Goal: Information Seeking & Learning: Learn about a topic

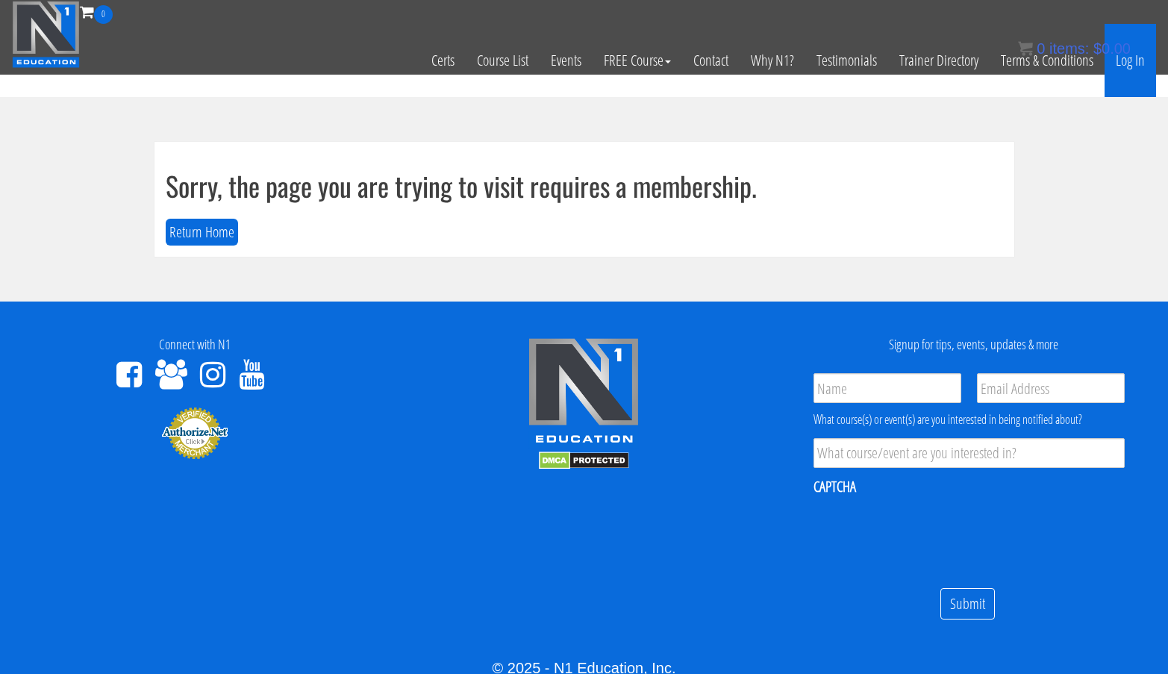
click at [1137, 56] on link "Log In" at bounding box center [1130, 60] width 51 height 73
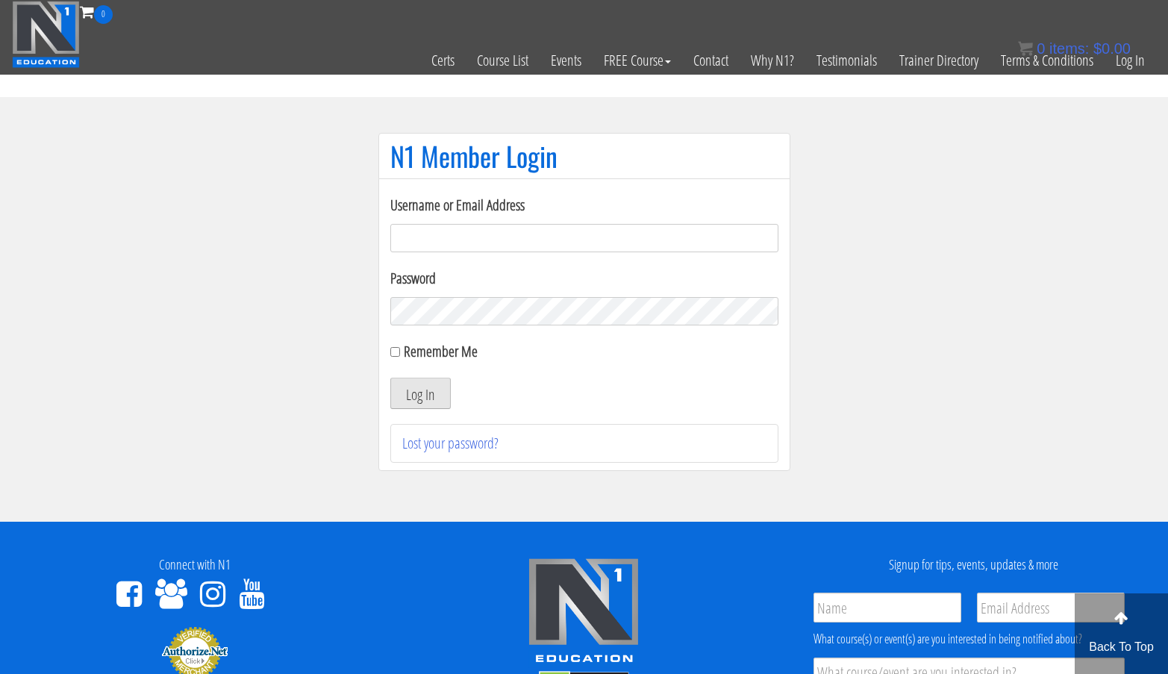
type input "aprilhenderson@outlook.com"
click at [425, 398] on button "Log In" at bounding box center [420, 393] width 60 height 31
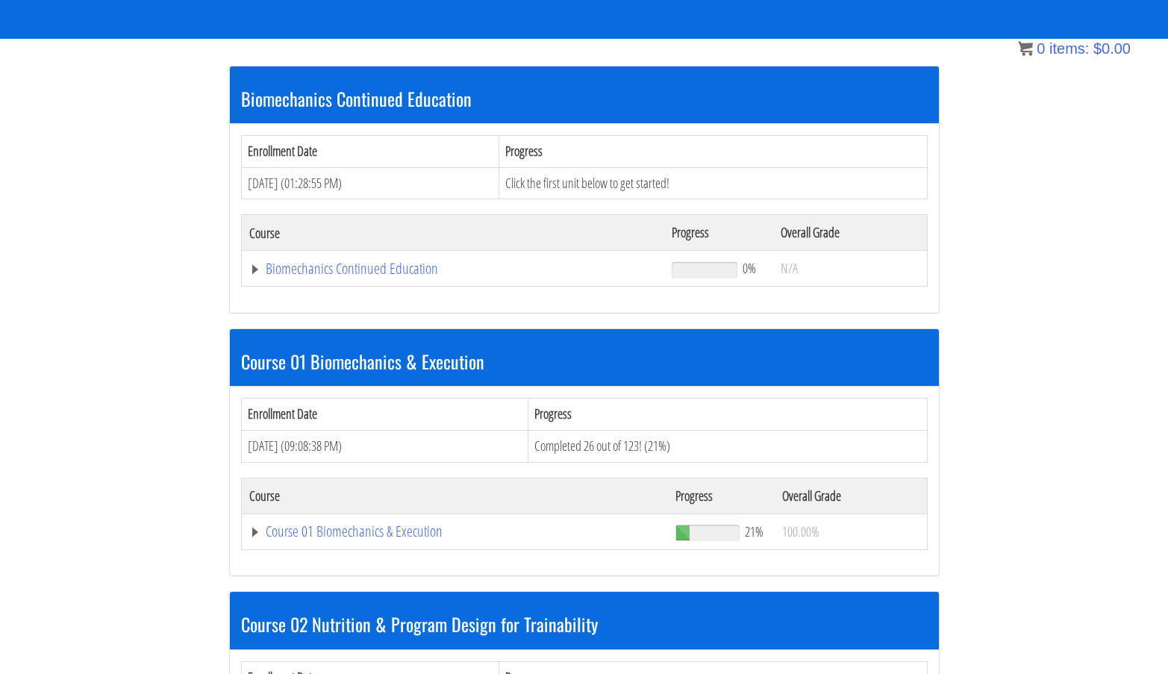
scroll to position [250, 0]
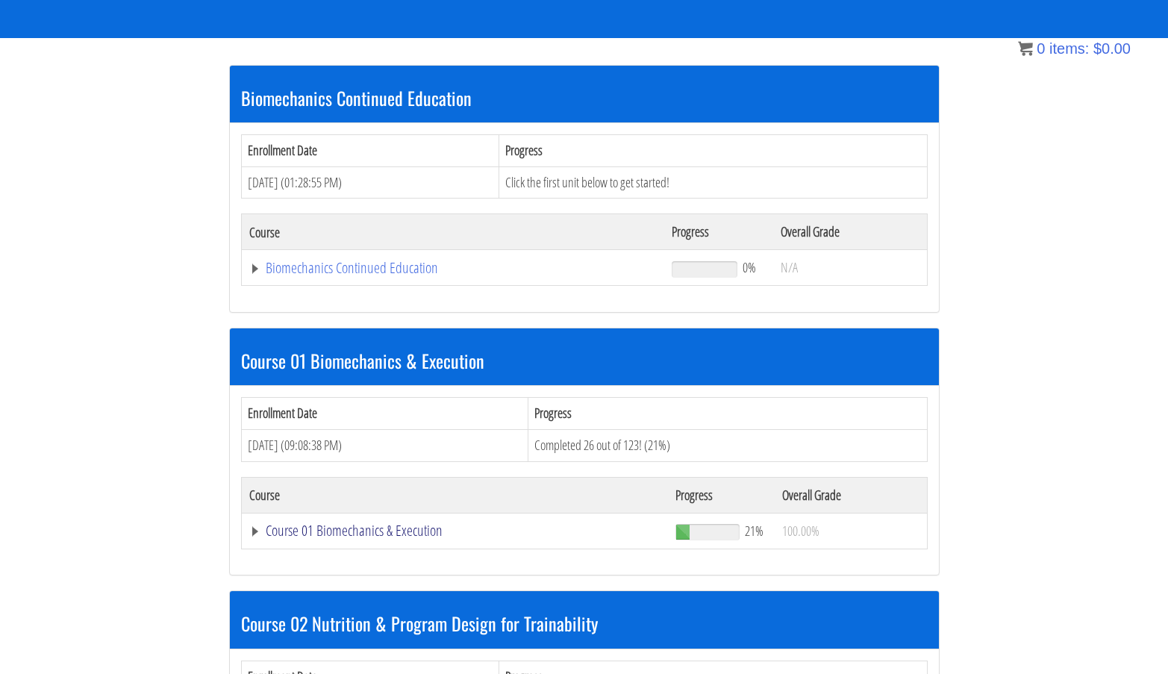
click at [387, 275] on link "Course 01 Biomechanics & Execution" at bounding box center [453, 267] width 408 height 15
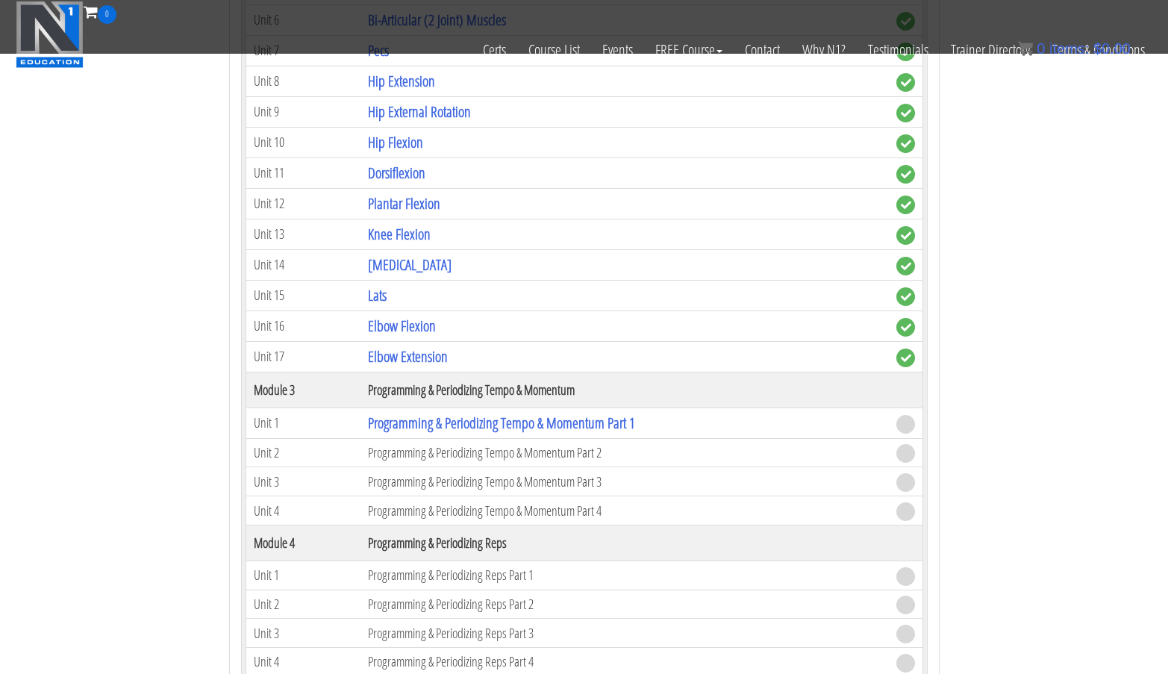
scroll to position [1210, 0]
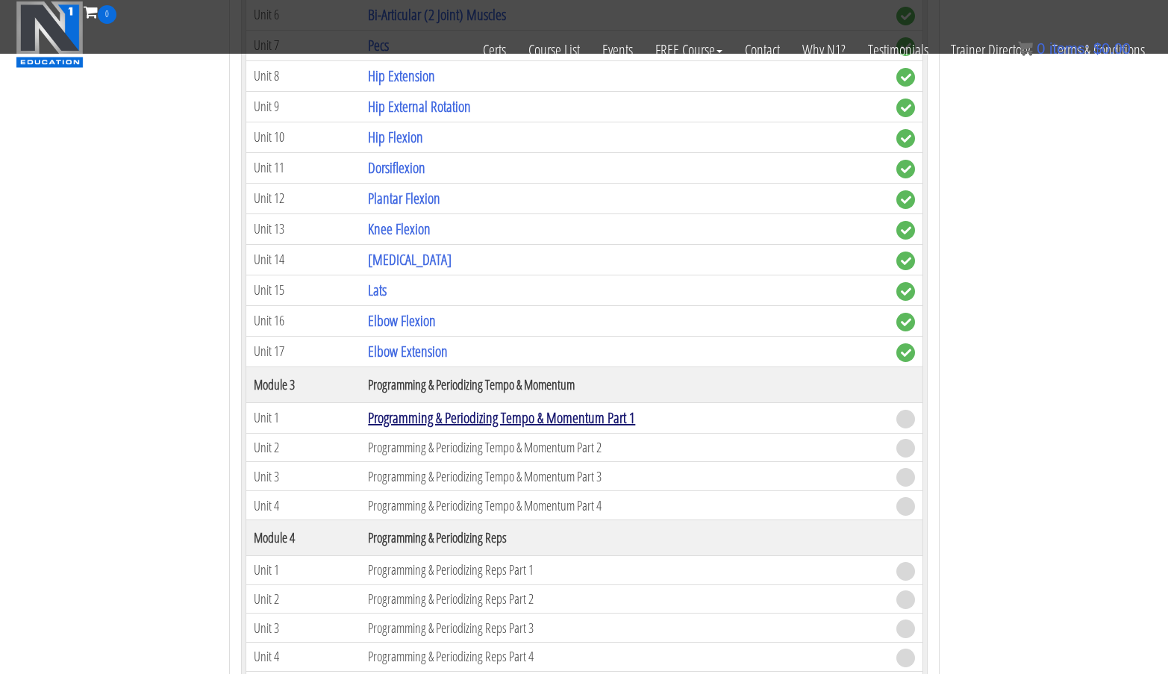
click at [491, 418] on link "Programming & Periodizing Tempo & Momentum Part 1" at bounding box center [501, 418] width 267 height 20
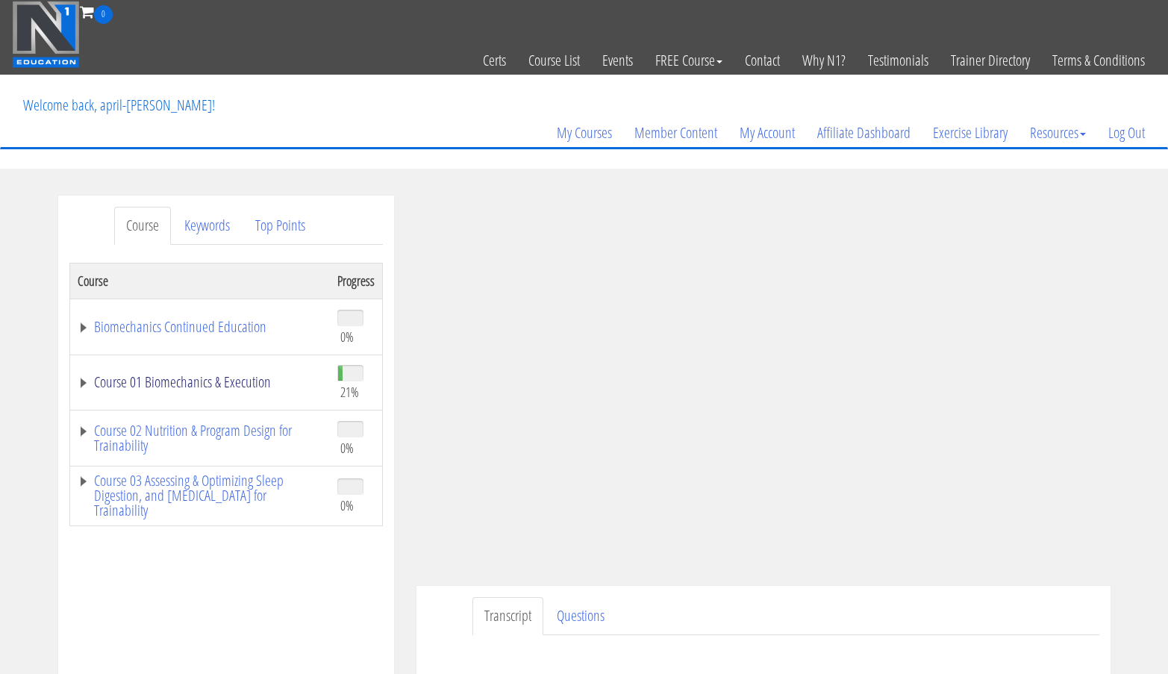
click at [257, 382] on link "Course 01 Biomechanics & Execution" at bounding box center [200, 382] width 245 height 15
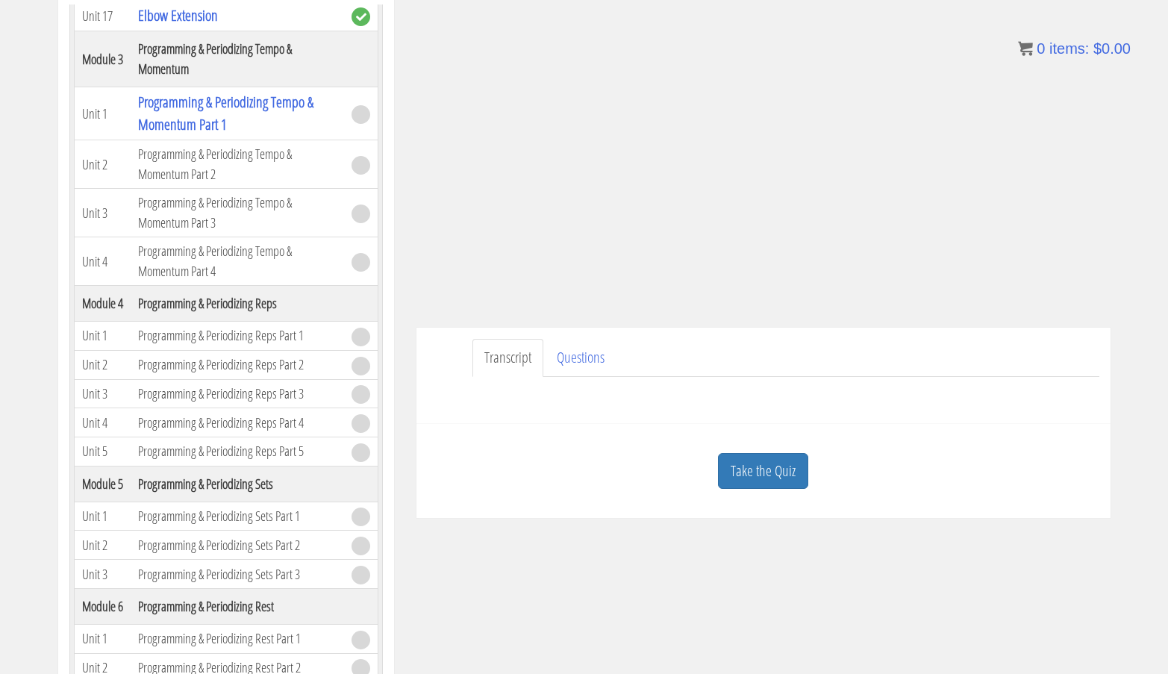
scroll to position [257, 0]
click at [740, 479] on link "Take the Quiz" at bounding box center [763, 472] width 90 height 37
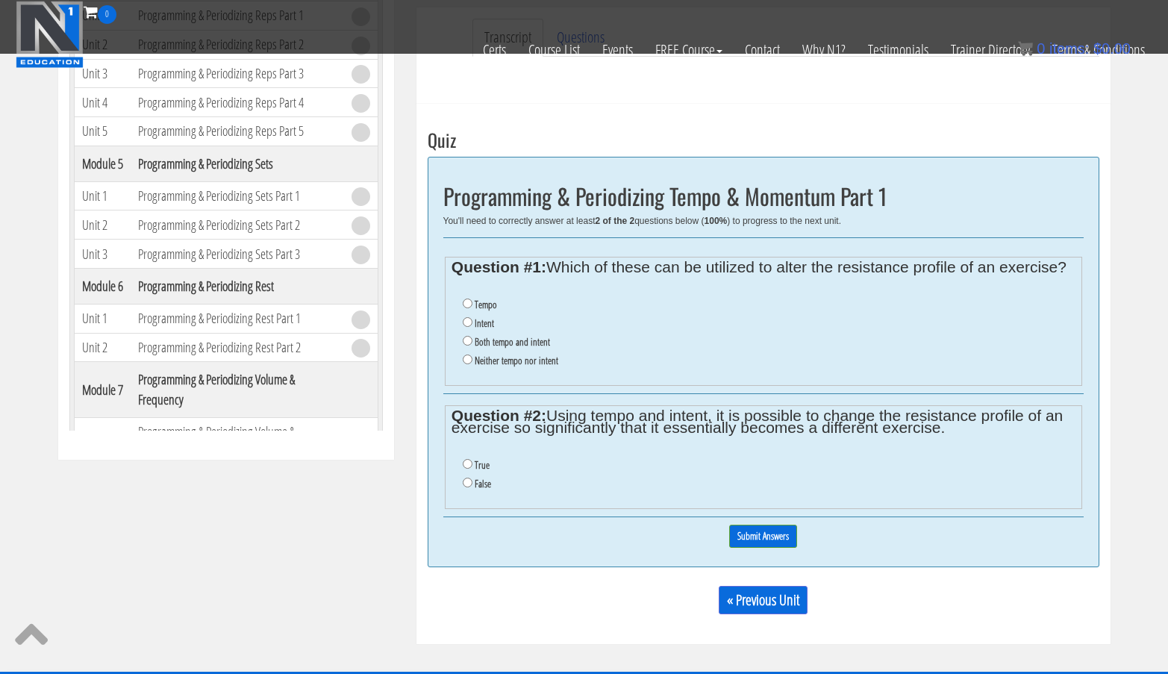
scroll to position [484, 0]
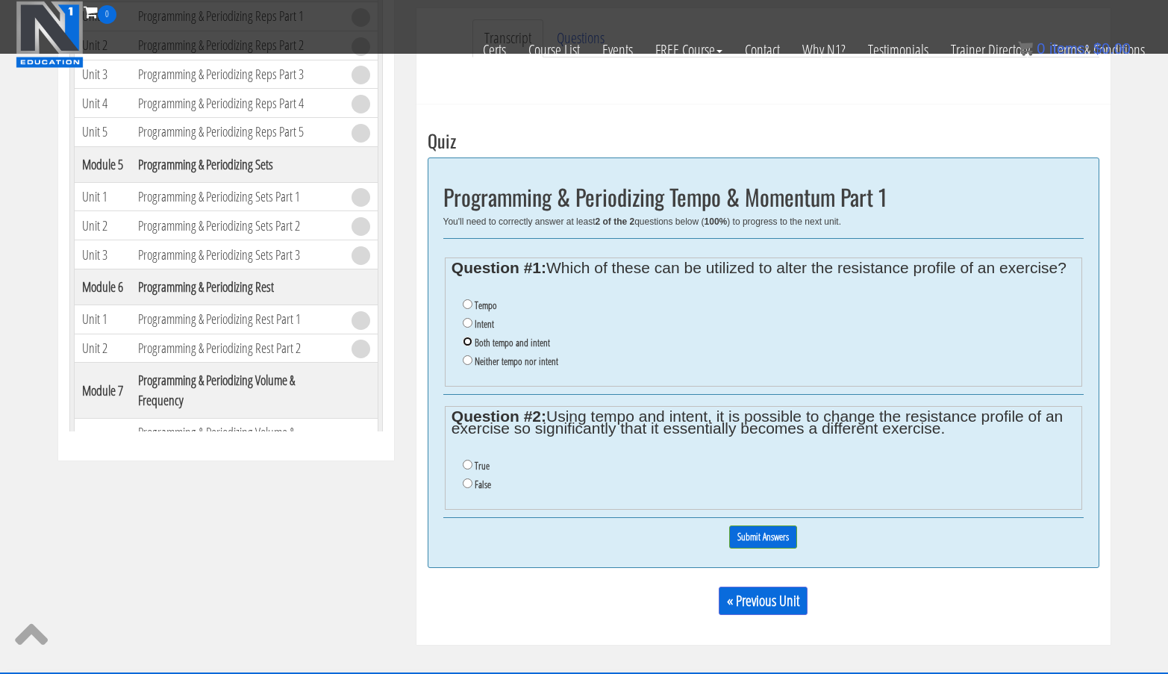
click at [469, 339] on input "Both tempo and intent" at bounding box center [468, 342] width 10 height 10
radio input "true"
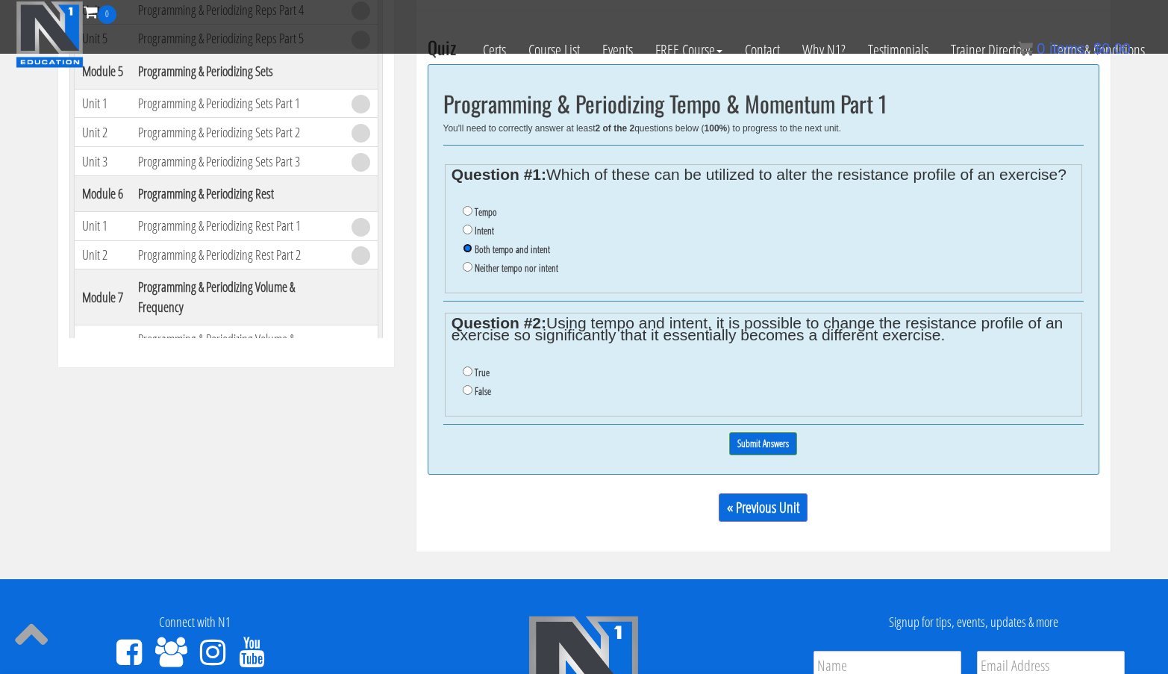
scroll to position [578, 0]
click at [466, 372] on input "True" at bounding box center [468, 371] width 10 height 10
radio input "true"
click at [766, 446] on input "Submit Answers" at bounding box center [763, 442] width 68 height 23
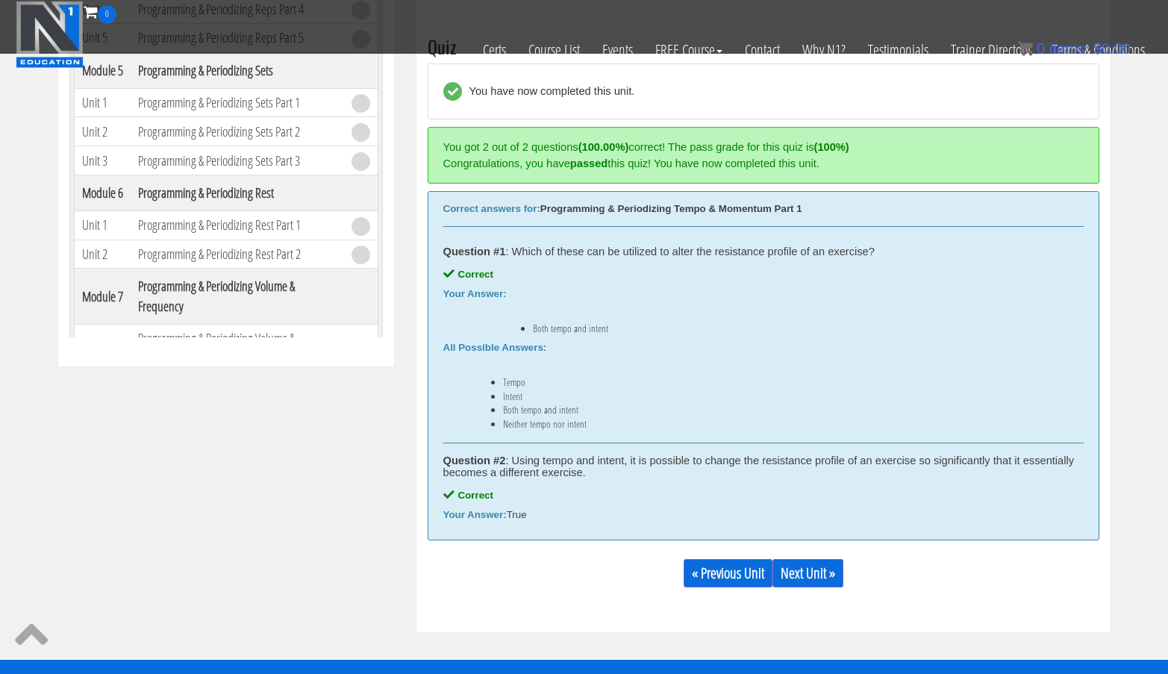
scroll to position [566, 0]
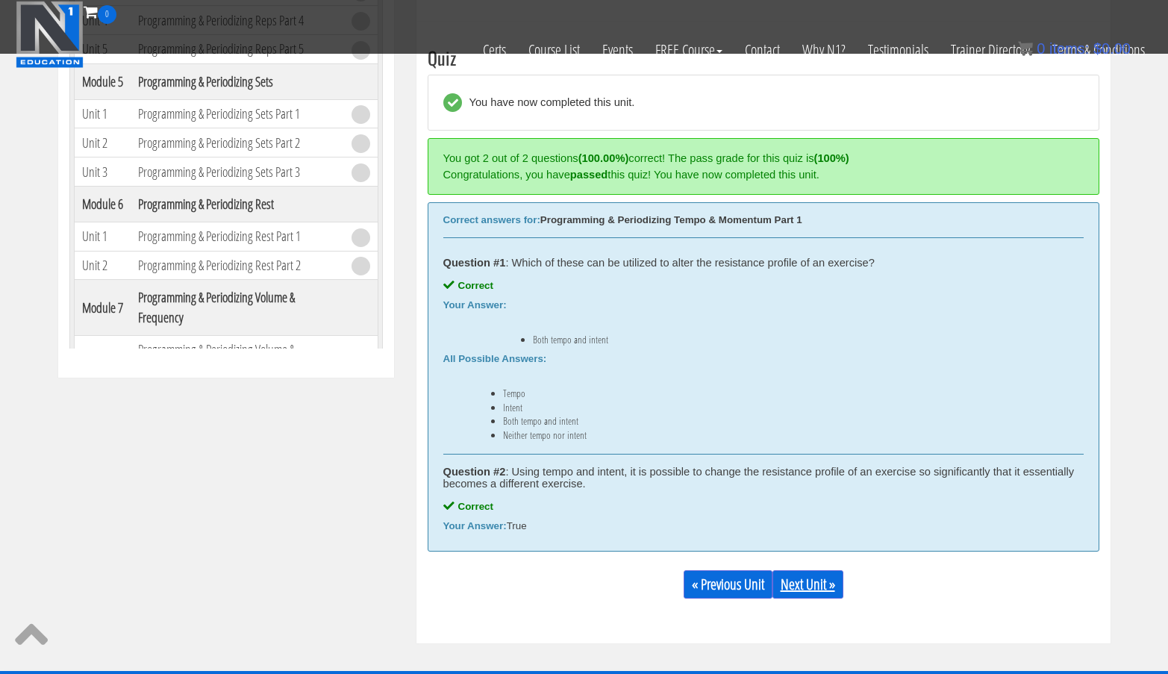
click at [814, 590] on link "Next Unit »" at bounding box center [807, 584] width 71 height 28
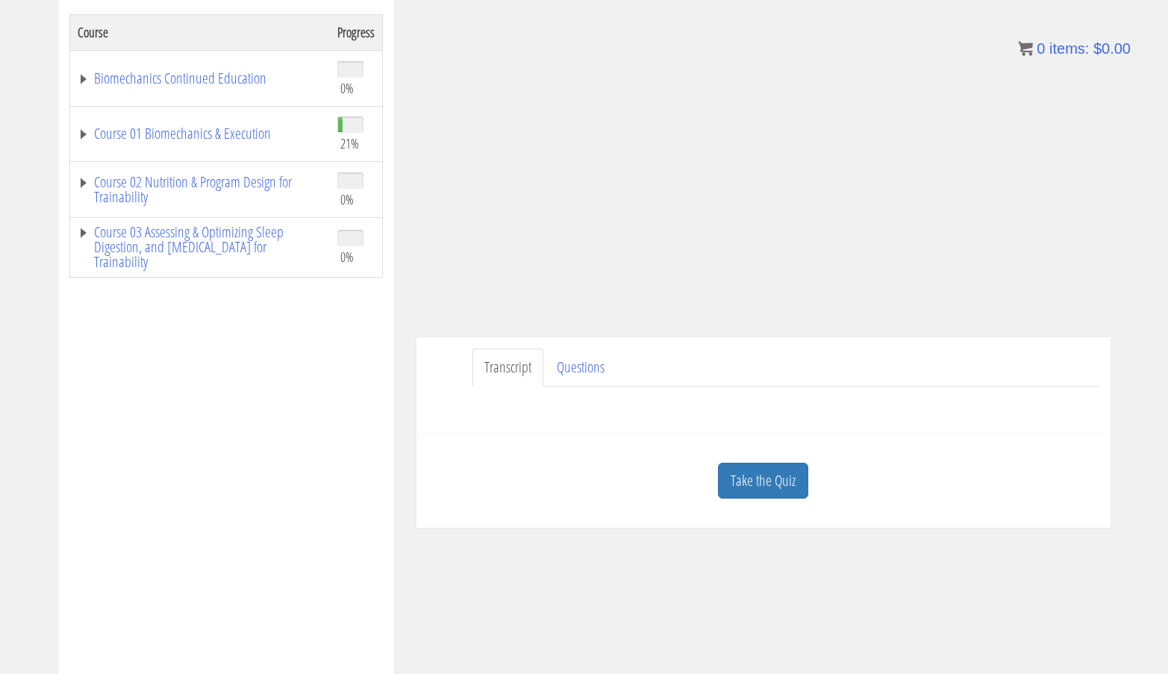
scroll to position [248, 0]
click at [748, 472] on link "Take the Quiz" at bounding box center [763, 481] width 90 height 37
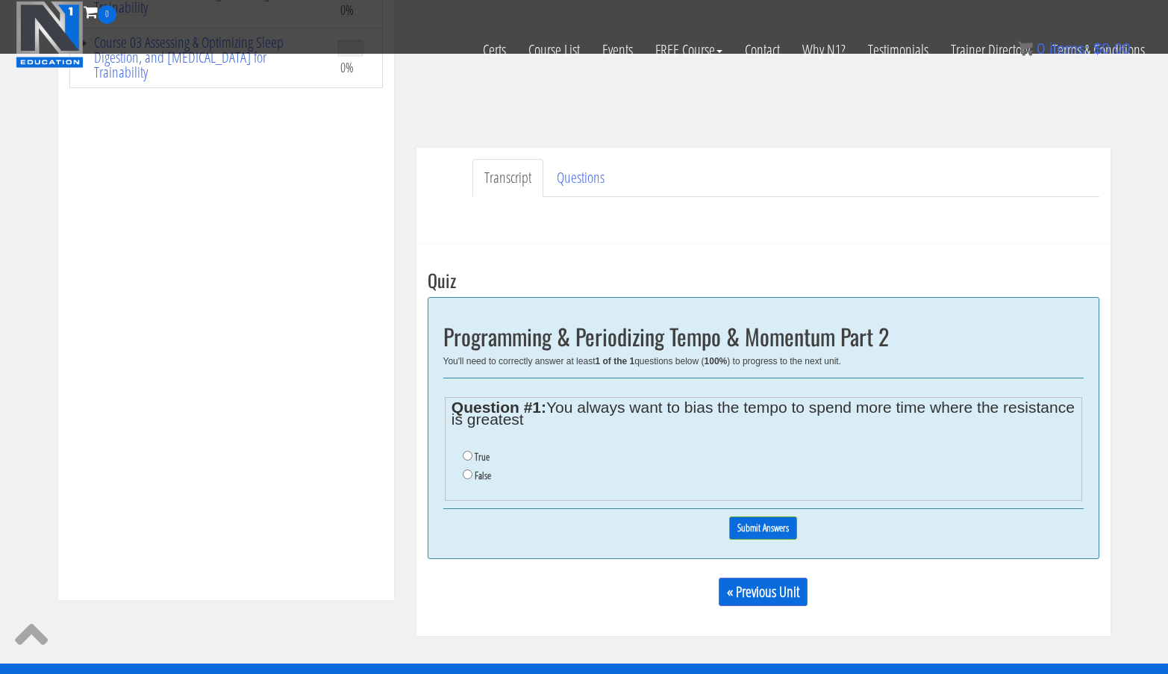
scroll to position [345, 0]
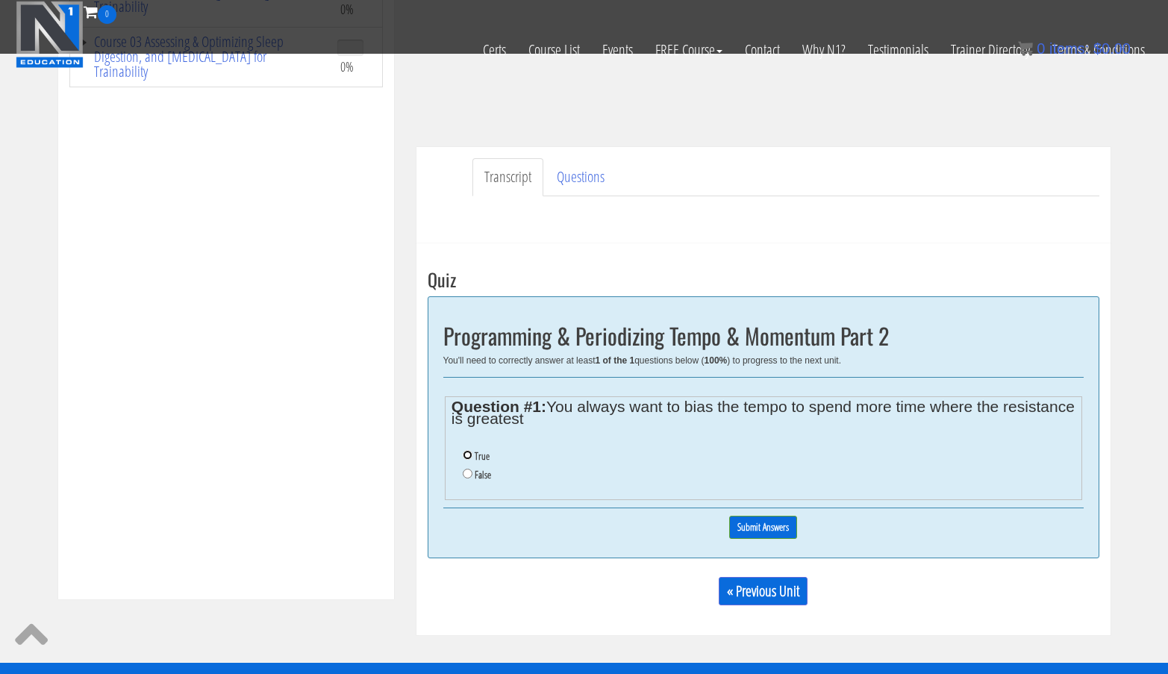
click at [468, 452] on input "True" at bounding box center [468, 455] width 10 height 10
radio input "true"
click at [749, 519] on input "Submit Answers" at bounding box center [763, 527] width 68 height 23
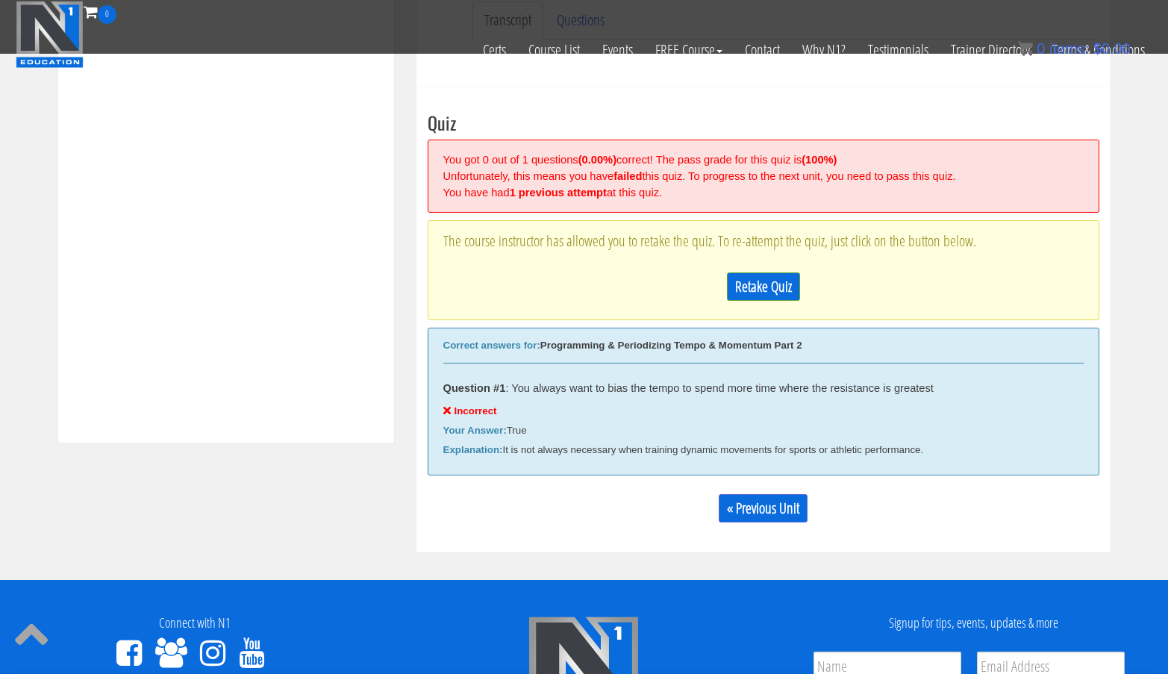
scroll to position [566, 0]
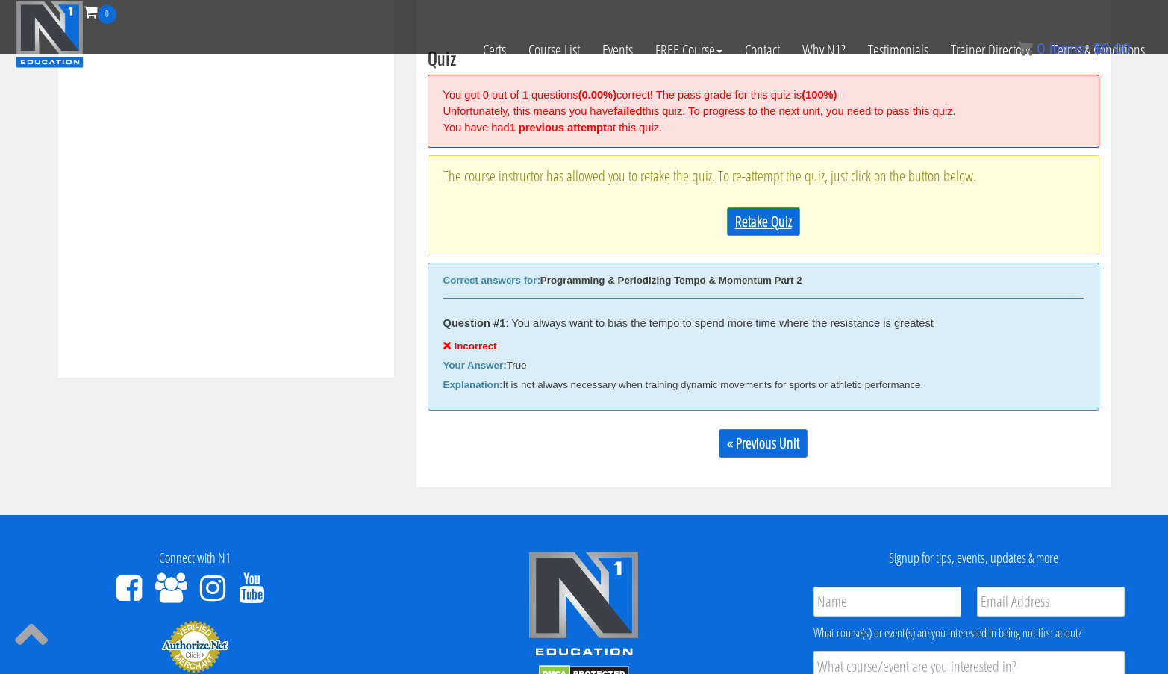
click at [782, 226] on link "Retake Quiz" at bounding box center [763, 221] width 73 height 28
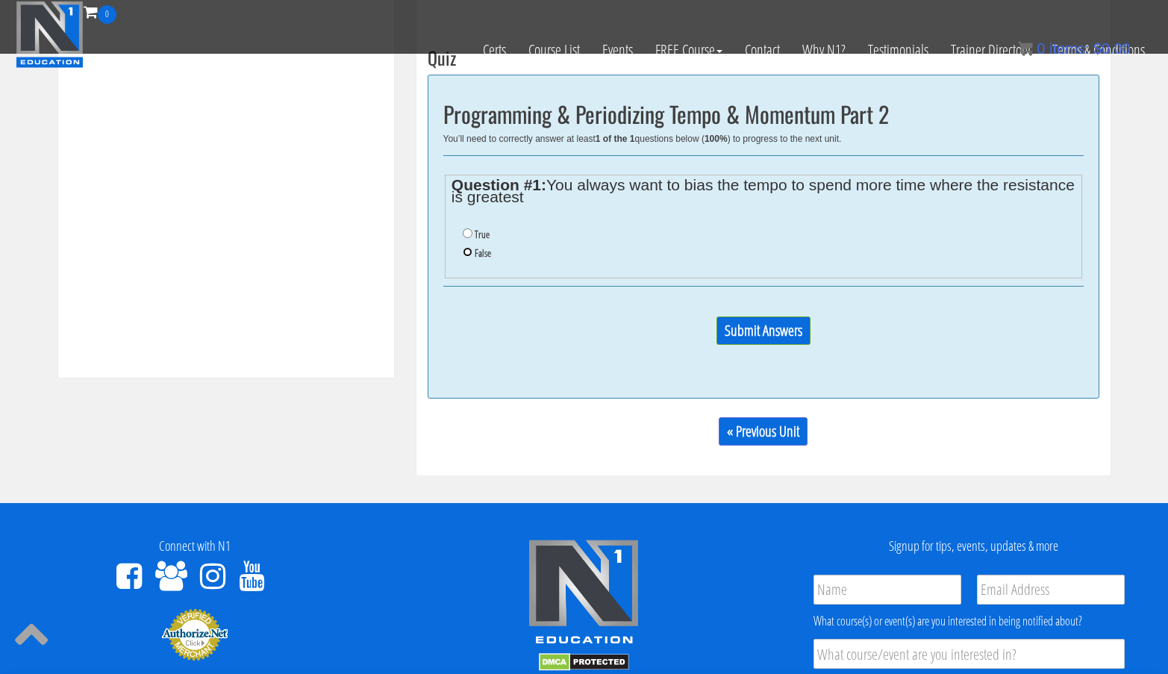
click at [466, 251] on input "False" at bounding box center [468, 252] width 10 height 10
radio input "true"
click at [759, 339] on input "Submit Answers" at bounding box center [763, 330] width 94 height 28
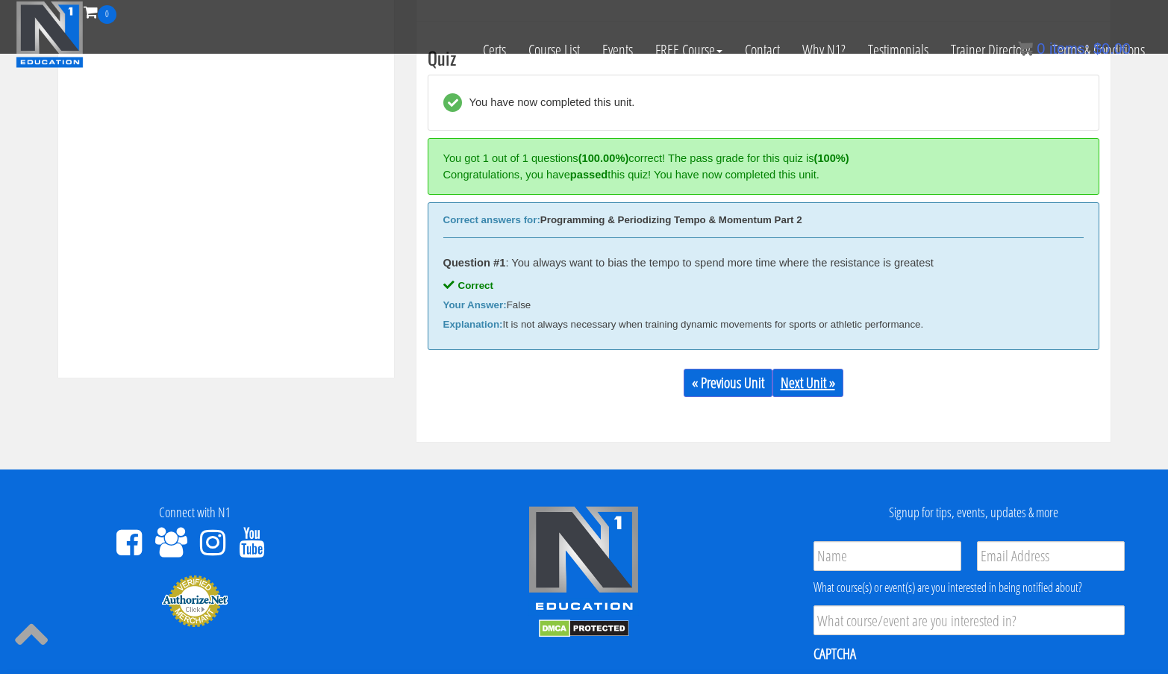
click at [787, 383] on link "Next Unit »" at bounding box center [807, 383] width 71 height 28
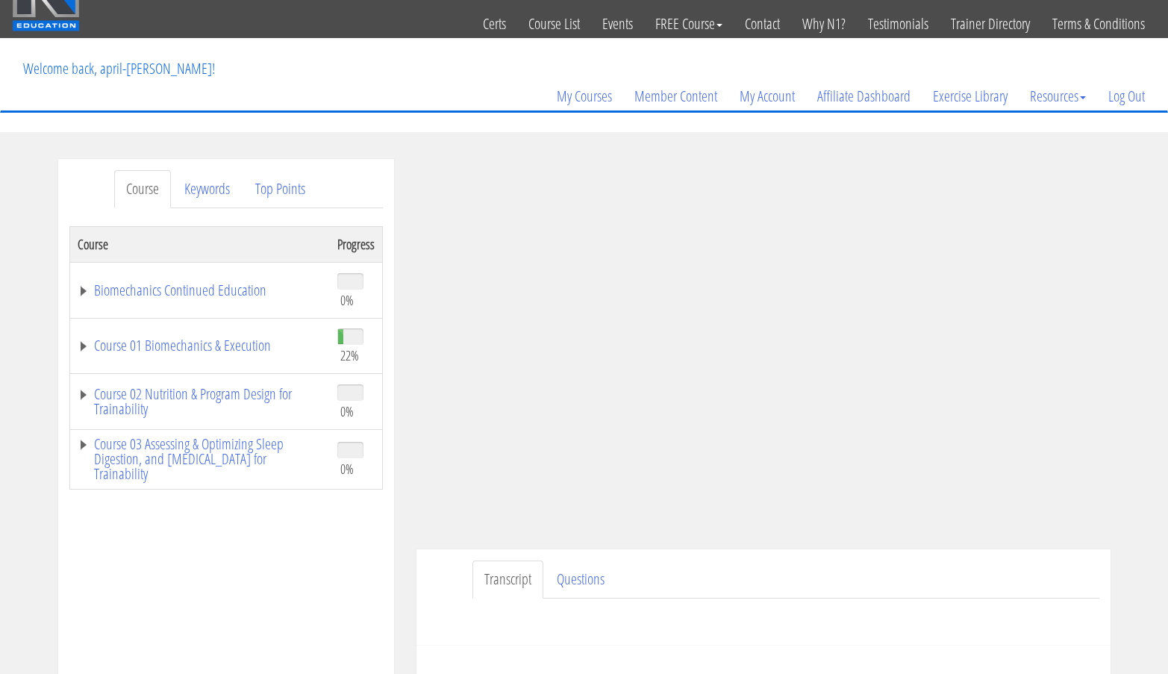
scroll to position [37, 0]
click at [232, 348] on link "Course 01 Biomechanics & Execution" at bounding box center [200, 344] width 245 height 15
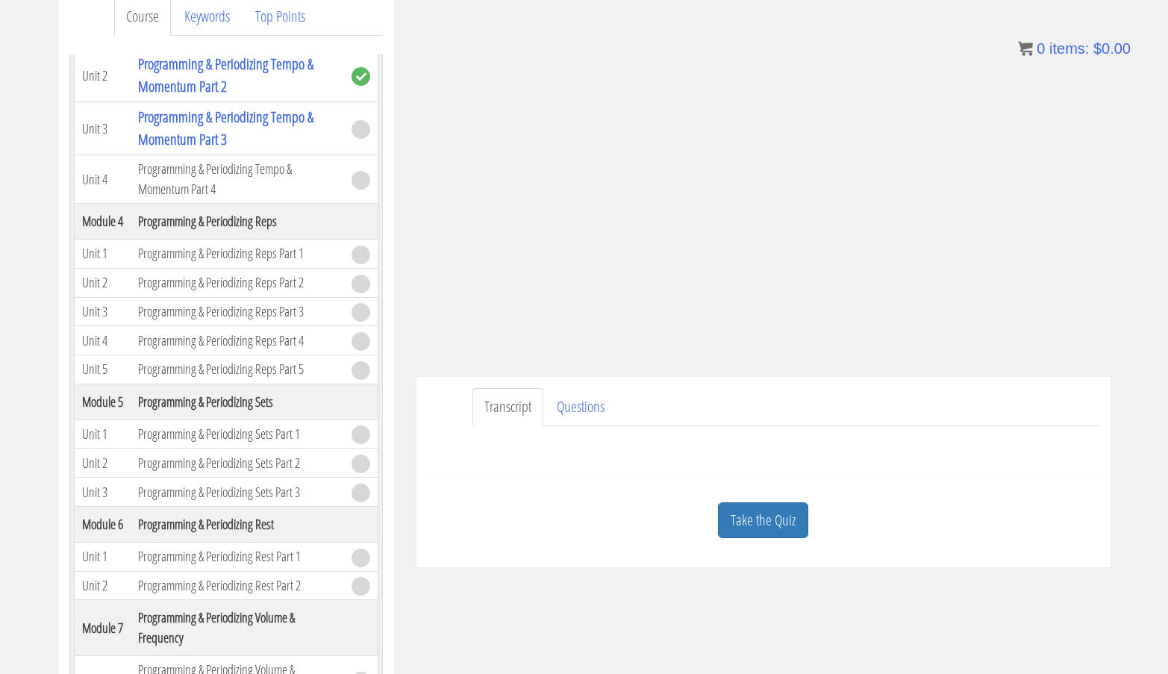
scroll to position [210, 0]
click at [737, 513] on link "Take the Quiz" at bounding box center [763, 520] width 90 height 37
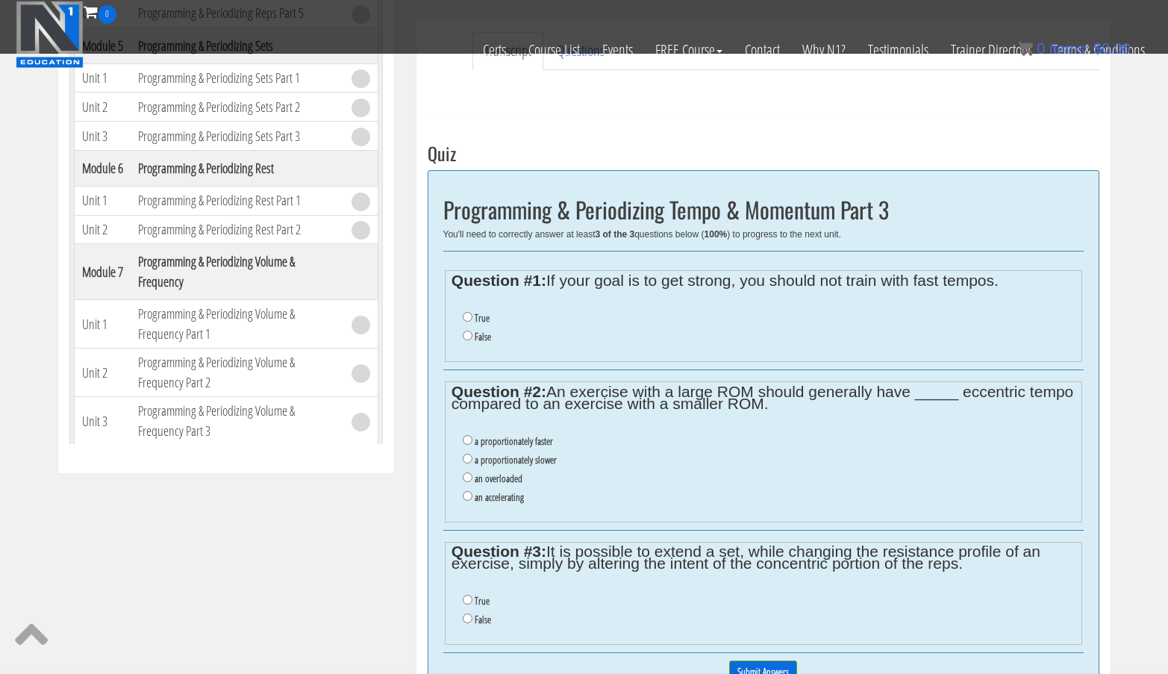
scroll to position [473, 0]
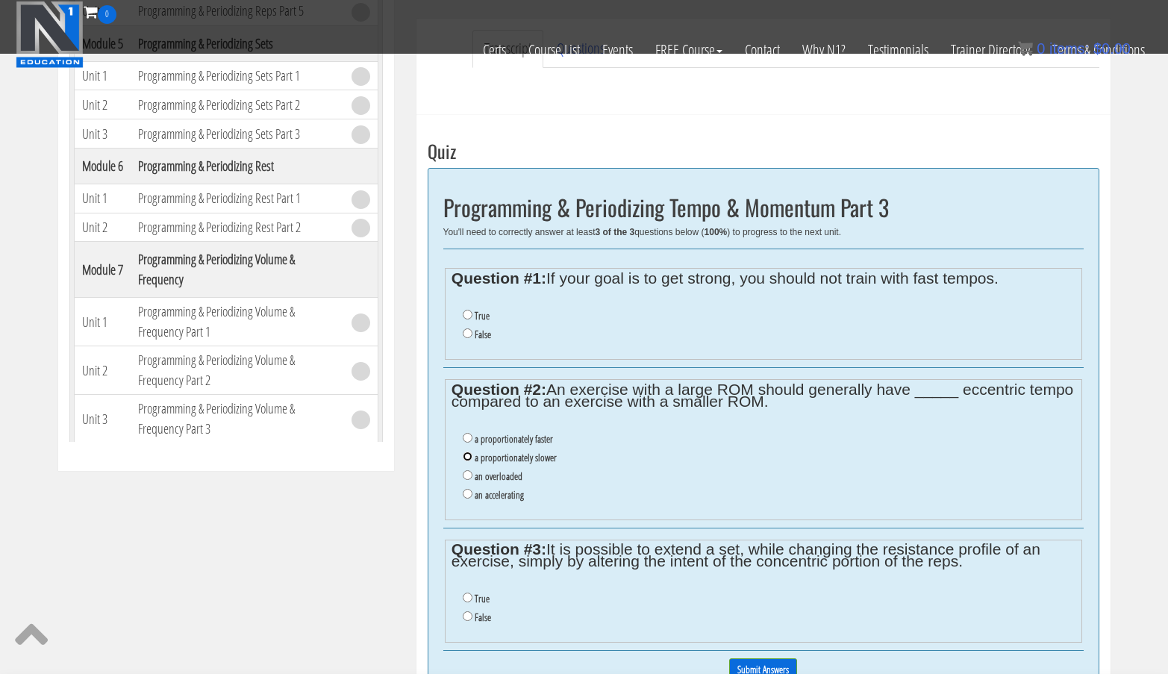
click at [466, 457] on input "a proportionately slower" at bounding box center [468, 457] width 10 height 10
radio input "true"
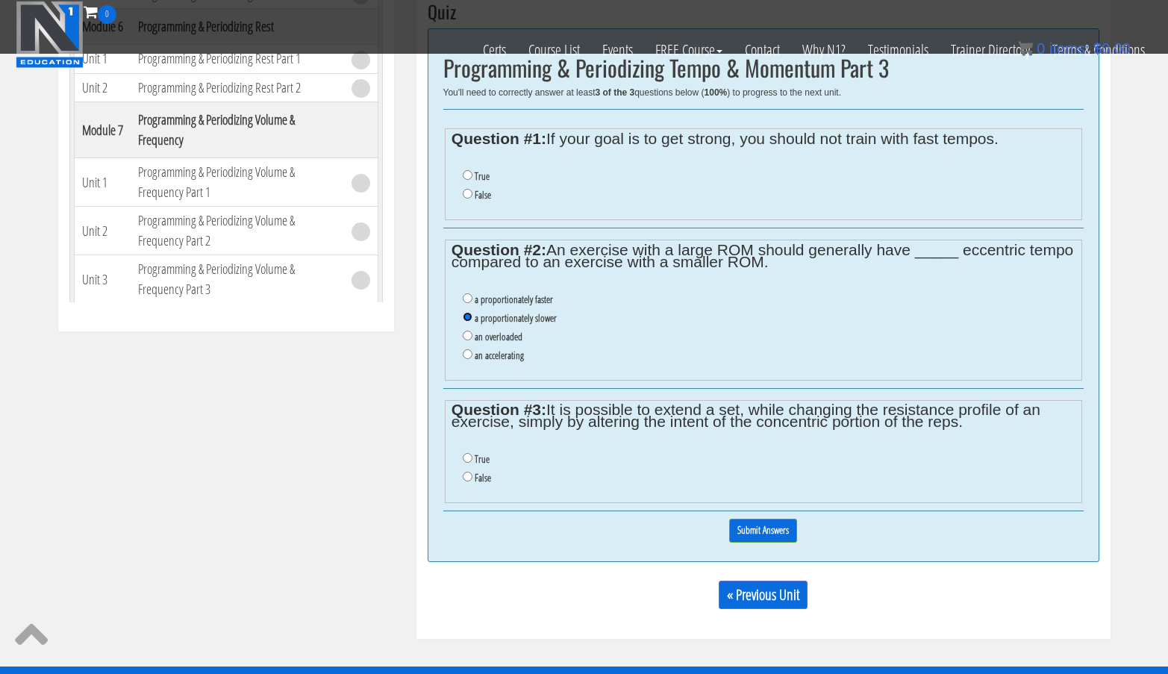
scroll to position [613, 0]
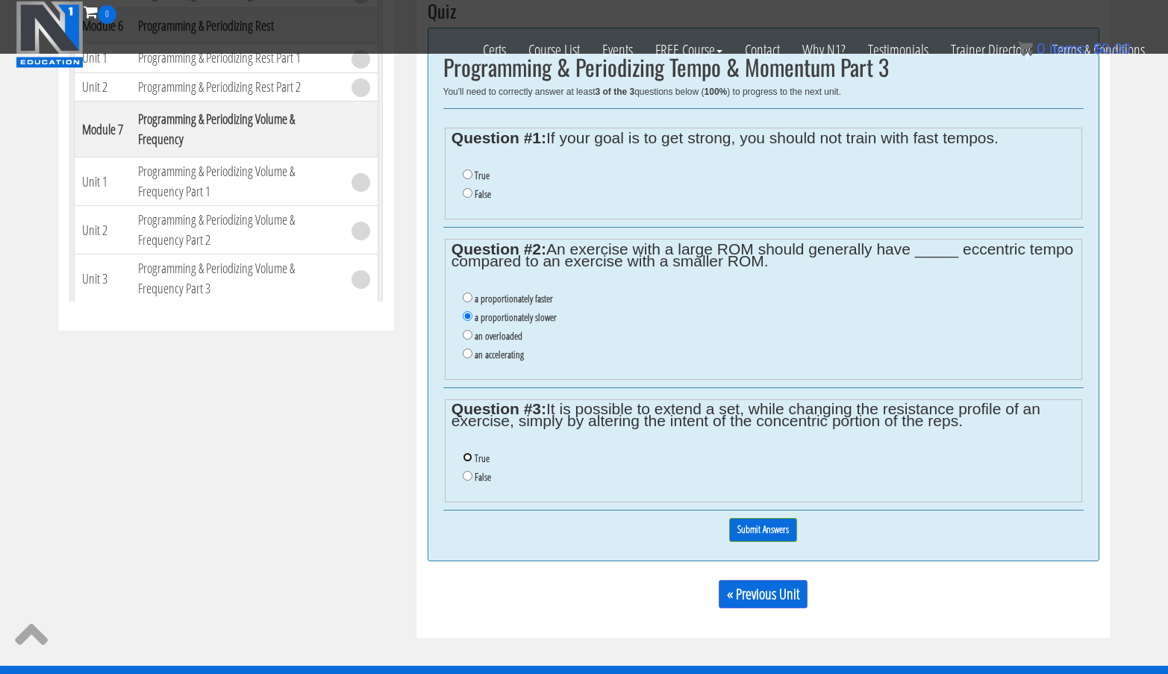
click at [467, 457] on input "True" at bounding box center [468, 457] width 10 height 10
radio input "true"
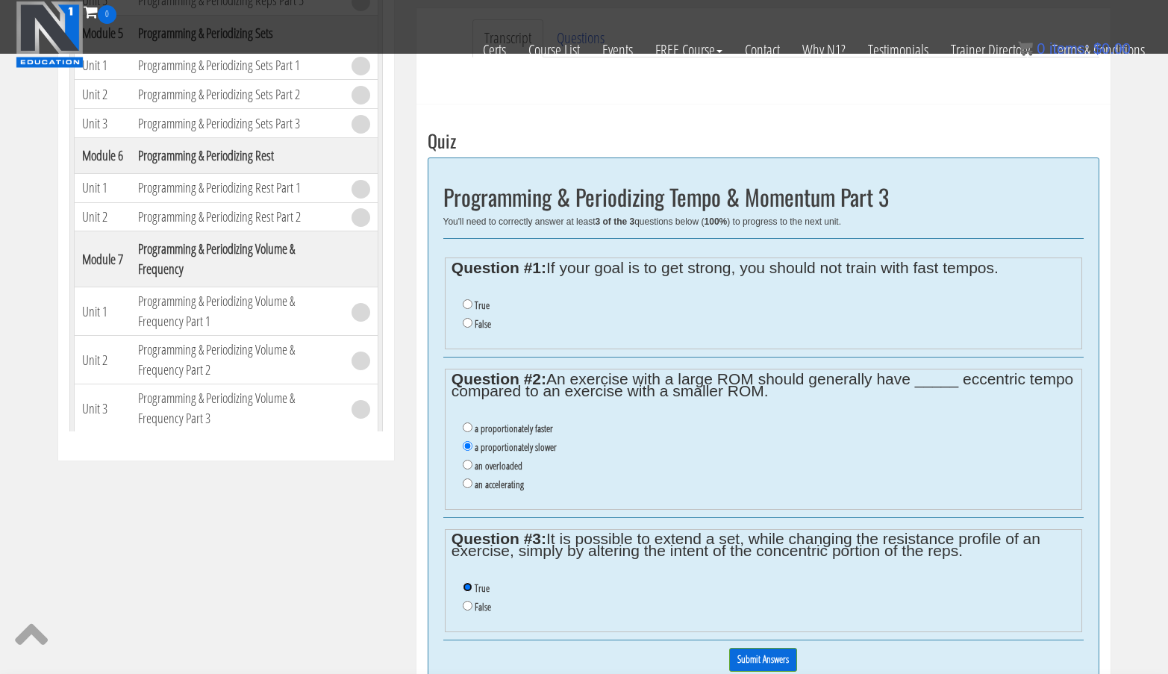
scroll to position [481, 0]
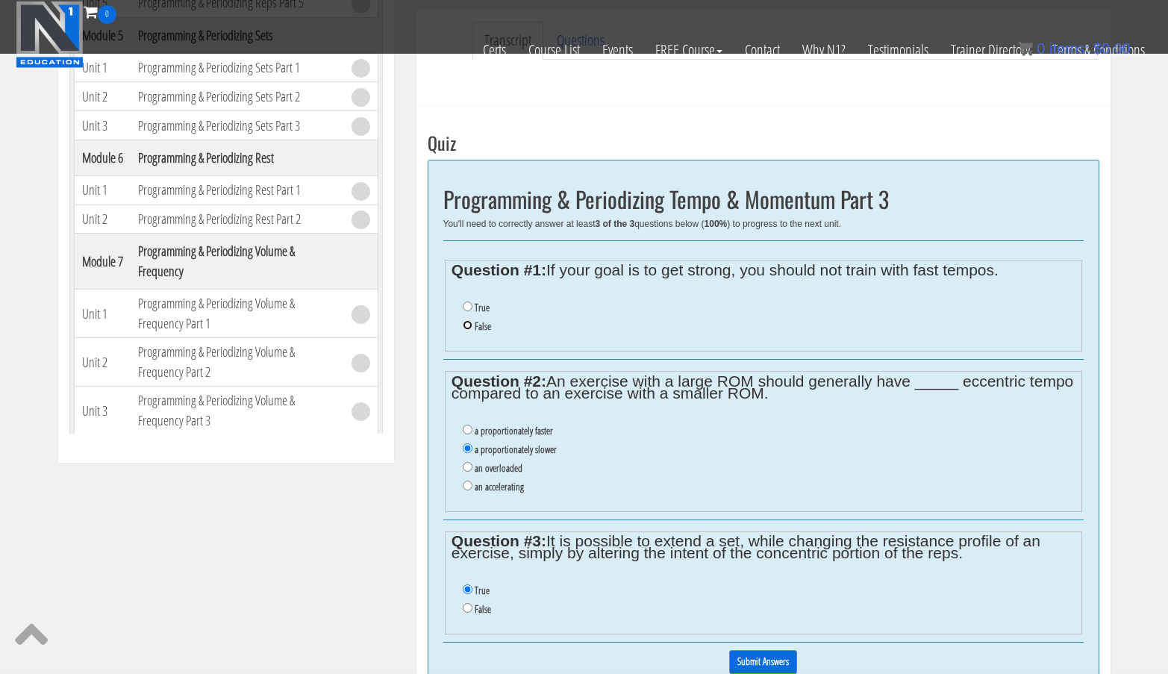
click at [467, 328] on input "False" at bounding box center [468, 325] width 10 height 10
radio input "true"
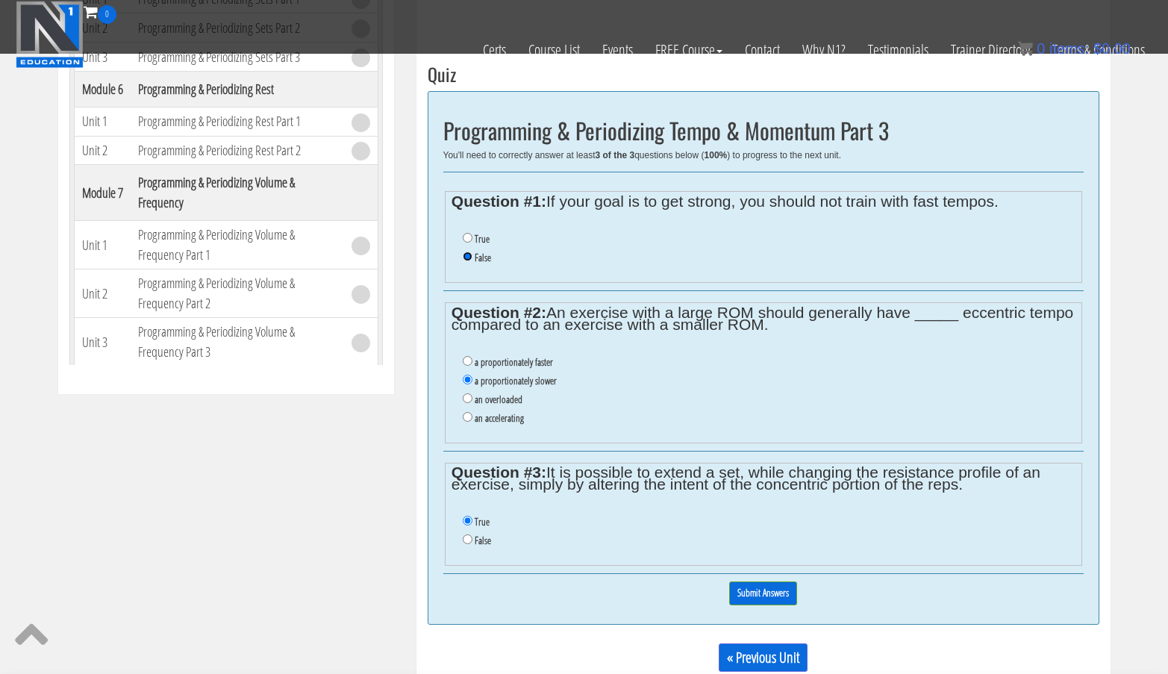
scroll to position [551, 0]
click at [751, 590] on input "Submit Answers" at bounding box center [763, 592] width 68 height 23
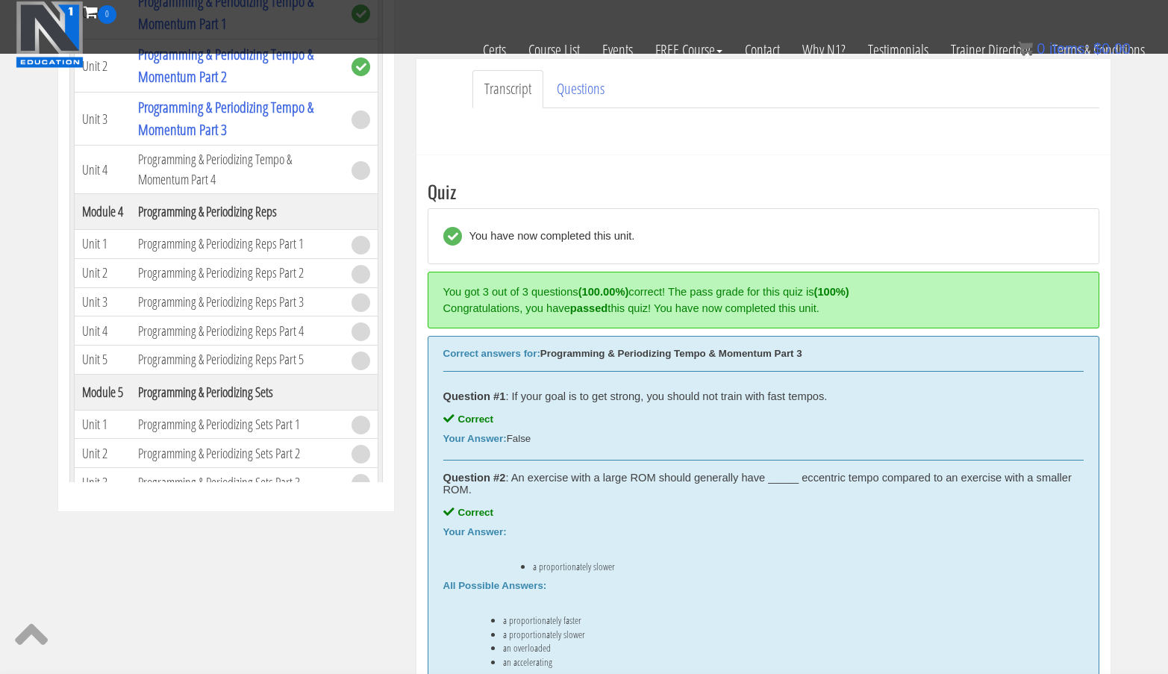
scroll to position [646, 0]
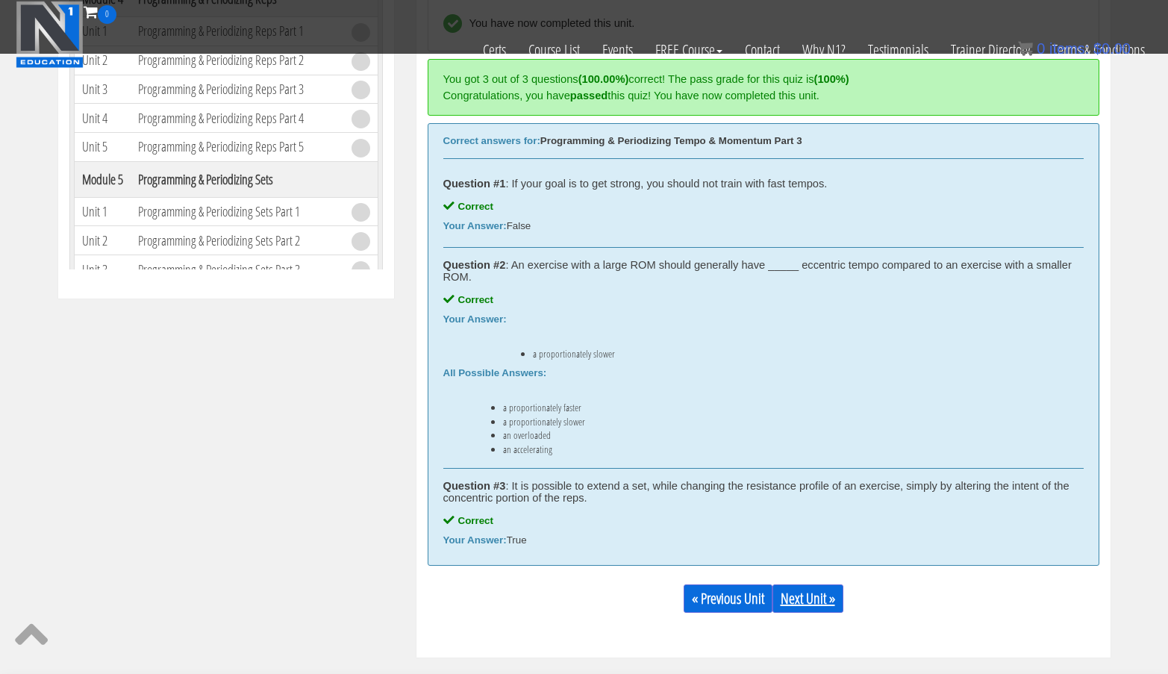
click at [811, 606] on link "Next Unit »" at bounding box center [807, 598] width 71 height 28
